Goal: Task Accomplishment & Management: Use online tool/utility

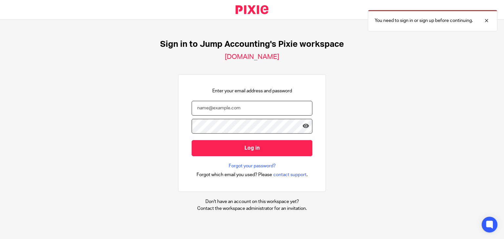
click at [231, 109] on input "email" at bounding box center [252, 108] width 121 height 15
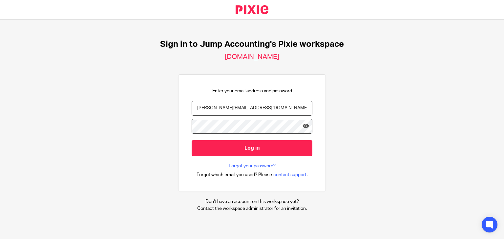
type input "[PERSON_NAME][EMAIL_ADDRESS][DOMAIN_NAME]"
click at [192, 140] on input "Log in" at bounding box center [252, 148] width 121 height 16
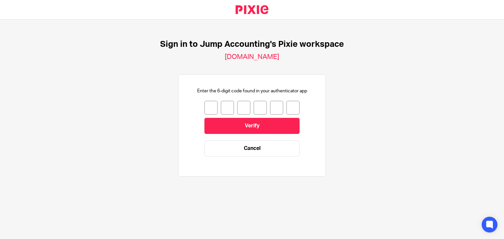
click at [209, 108] on input "number" at bounding box center [210, 108] width 13 height 14
type input "8"
type input "5"
type input "9"
type input "4"
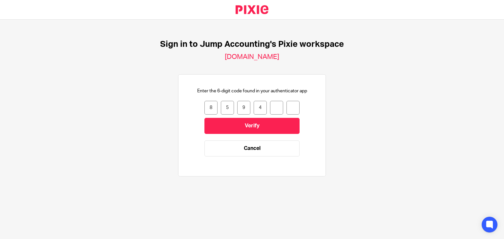
type input "2"
type input "7"
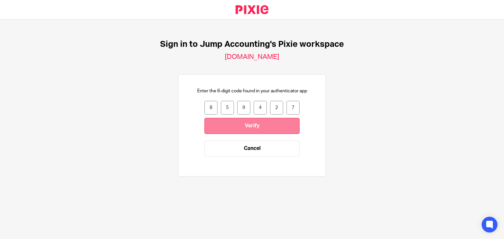
click at [234, 124] on input "Verify" at bounding box center [251, 126] width 95 height 16
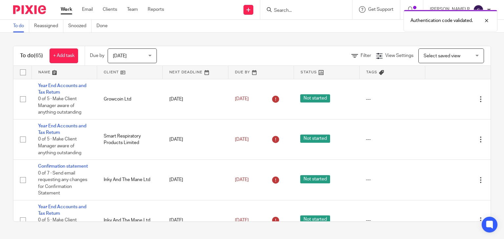
click at [304, 12] on div "Authentication code validated." at bounding box center [374, 19] width 245 height 25
click at [306, 7] on div "Authentication code validated." at bounding box center [374, 19] width 245 height 25
click at [309, 10] on input "Search" at bounding box center [302, 11] width 59 height 6
click at [304, 11] on input "Search" at bounding box center [302, 11] width 59 height 6
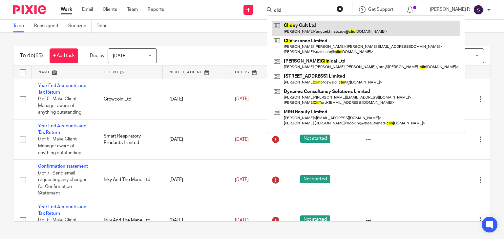
type input "clid"
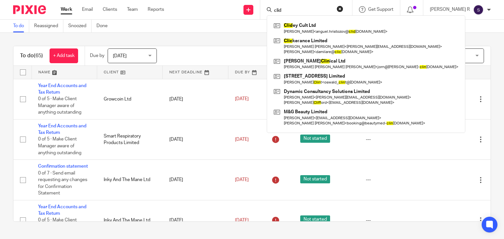
click at [252, 46] on div "To do (65) + Add task Due by Today Today Today Tomorrow This week Next week Thi…" at bounding box center [251, 56] width 477 height 20
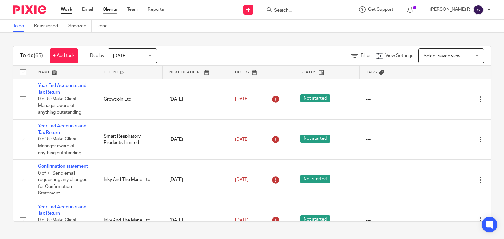
click at [113, 12] on link "Clients" at bounding box center [110, 9] width 14 height 7
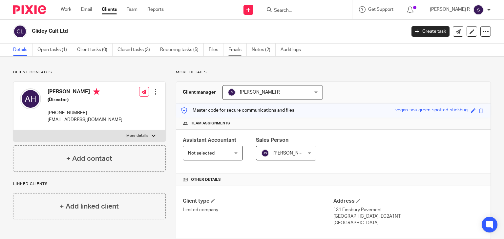
click at [234, 50] on link "Emails" at bounding box center [237, 50] width 18 height 13
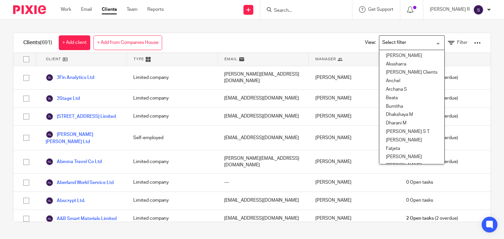
click at [413, 47] on input "Search for option" at bounding box center [410, 42] width 61 height 11
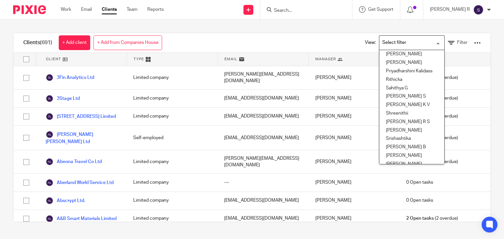
scroll to position [317, 0]
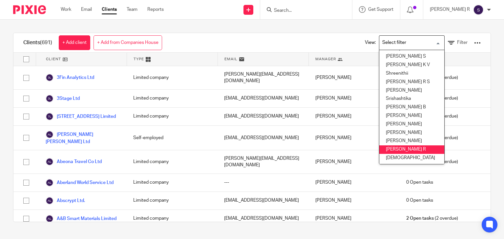
click at [401, 146] on li "[PERSON_NAME] R" at bounding box center [411, 150] width 65 height 9
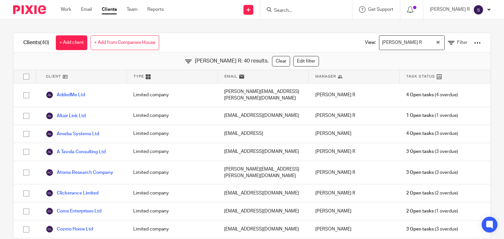
scroll to position [0, 0]
click at [436, 41] on icon "Clear Selected" at bounding box center [437, 42] width 3 height 3
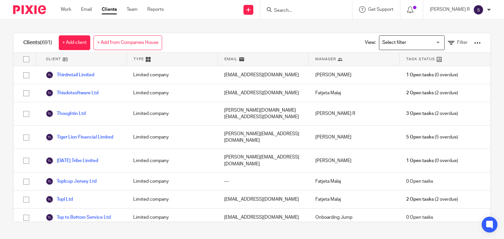
scroll to position [12872, 0]
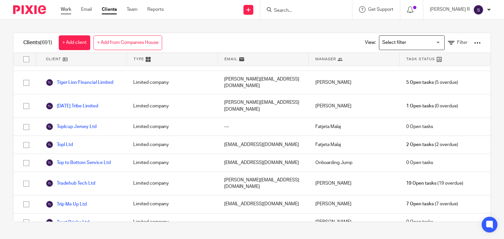
click at [66, 10] on link "Work" at bounding box center [66, 9] width 10 height 7
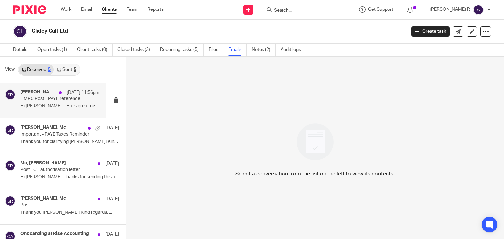
click at [66, 101] on p "HMRC Post - PAYE reference" at bounding box center [51, 99] width 63 height 6
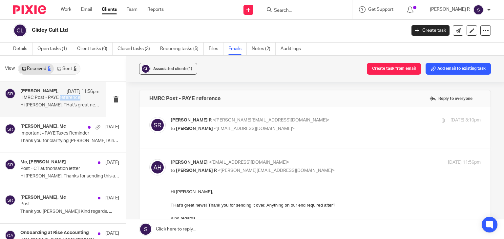
click at [64, 72] on link "Sent 5" at bounding box center [67, 69] width 26 height 10
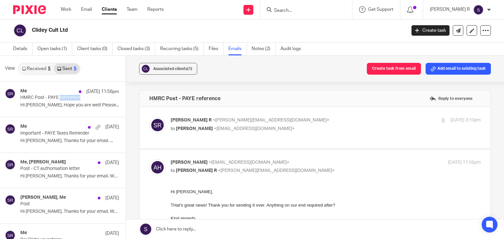
click at [36, 70] on link "Received 5" at bounding box center [36, 69] width 35 height 10
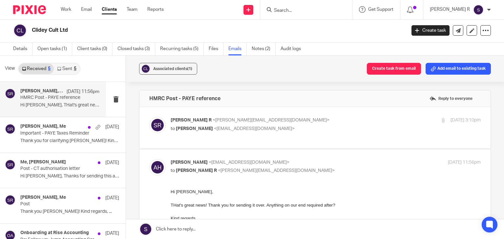
click at [112, 69] on div "View Received 5 Sent 5" at bounding box center [63, 69] width 126 height 26
click at [183, 67] on span "Associated clients (1)" at bounding box center [172, 69] width 39 height 4
click at [306, 82] on div "Associated clients (1) Create task from email Add email to existing task HMRC P…" at bounding box center [315, 148] width 378 height 184
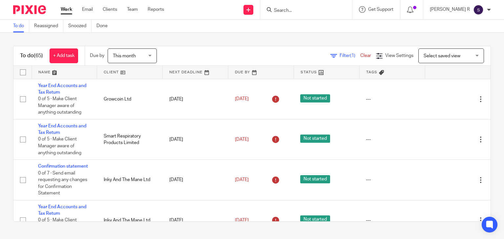
click at [307, 14] on div at bounding box center [306, 9] width 92 height 19
click at [304, 11] on input "Search" at bounding box center [302, 11] width 59 height 6
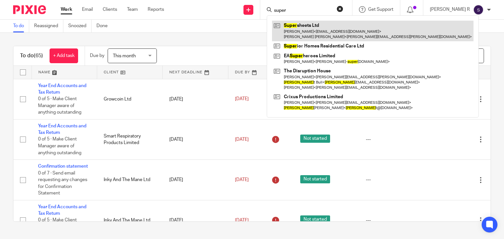
type input "super"
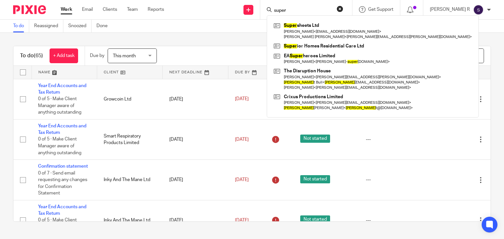
drag, startPoint x: 235, startPoint y: 40, endPoint x: 349, endPoint y: 11, distance: 117.4
click at [235, 40] on div "To do (65) + Add task Due by This month This month [DATE] [DATE] This week Next…" at bounding box center [252, 134] width 504 height 202
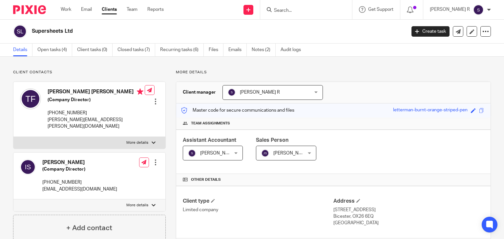
scroll to position [224, 0]
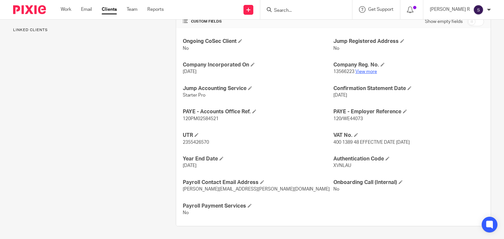
click at [367, 71] on link "View more" at bounding box center [366, 72] width 22 height 5
